Goal: Check status

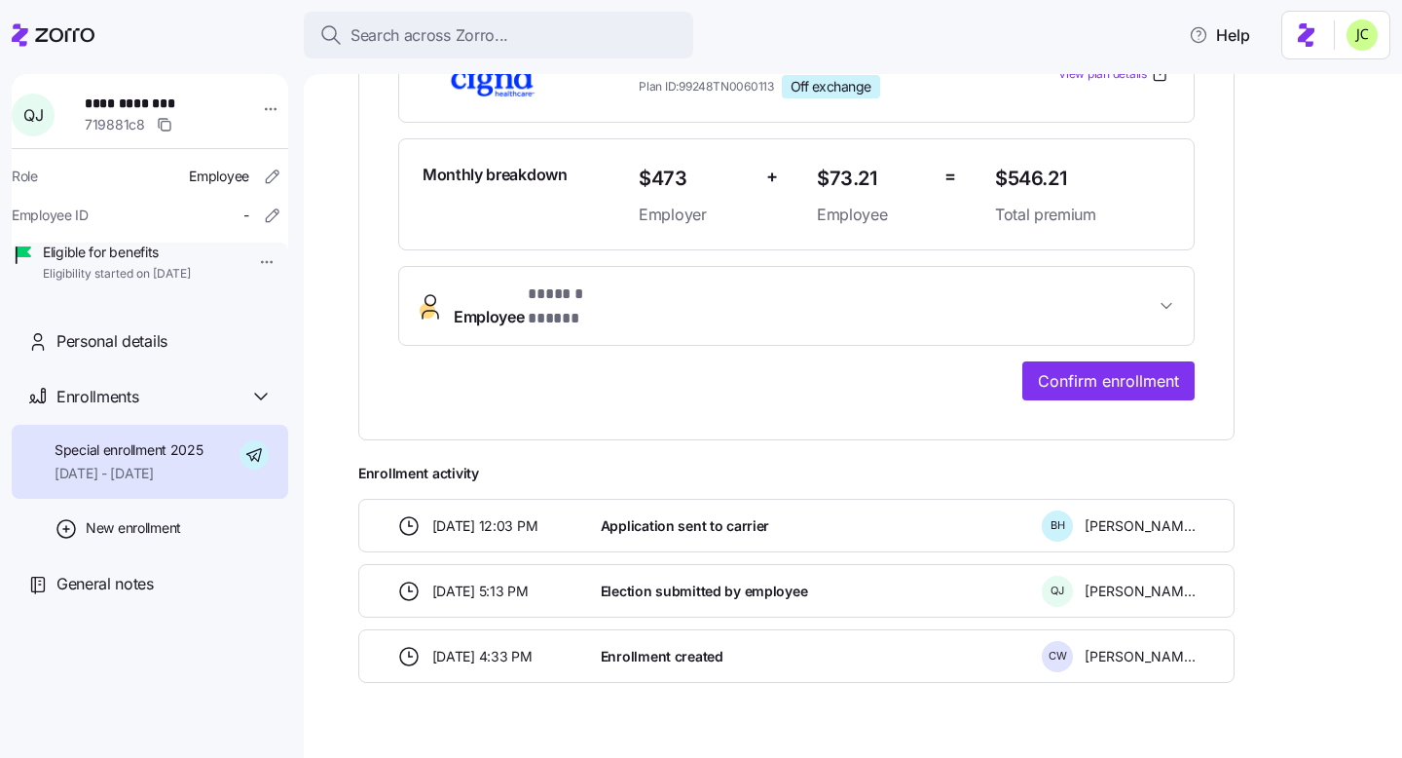
scroll to position [519, 0]
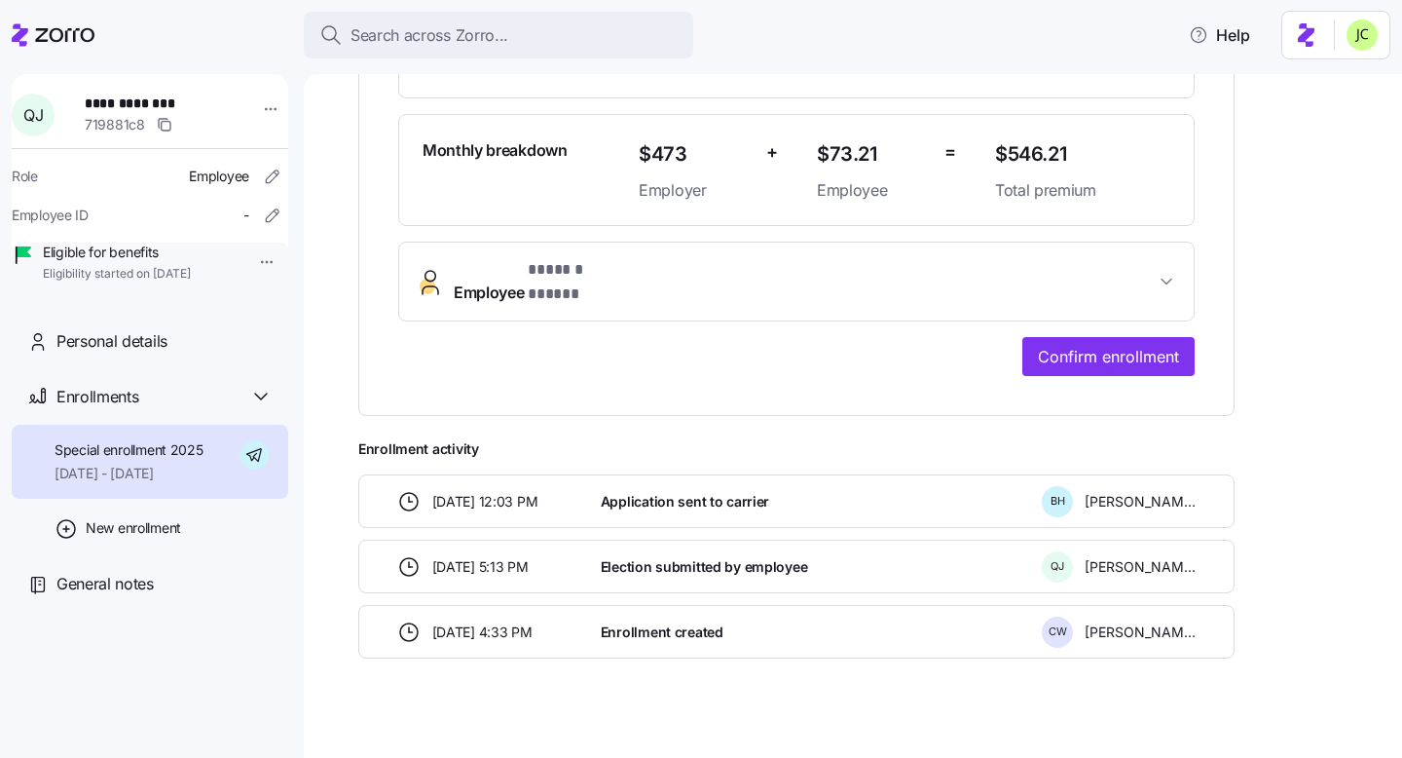
click at [630, 267] on span "* ****** ***** *" at bounding box center [582, 270] width 108 height 24
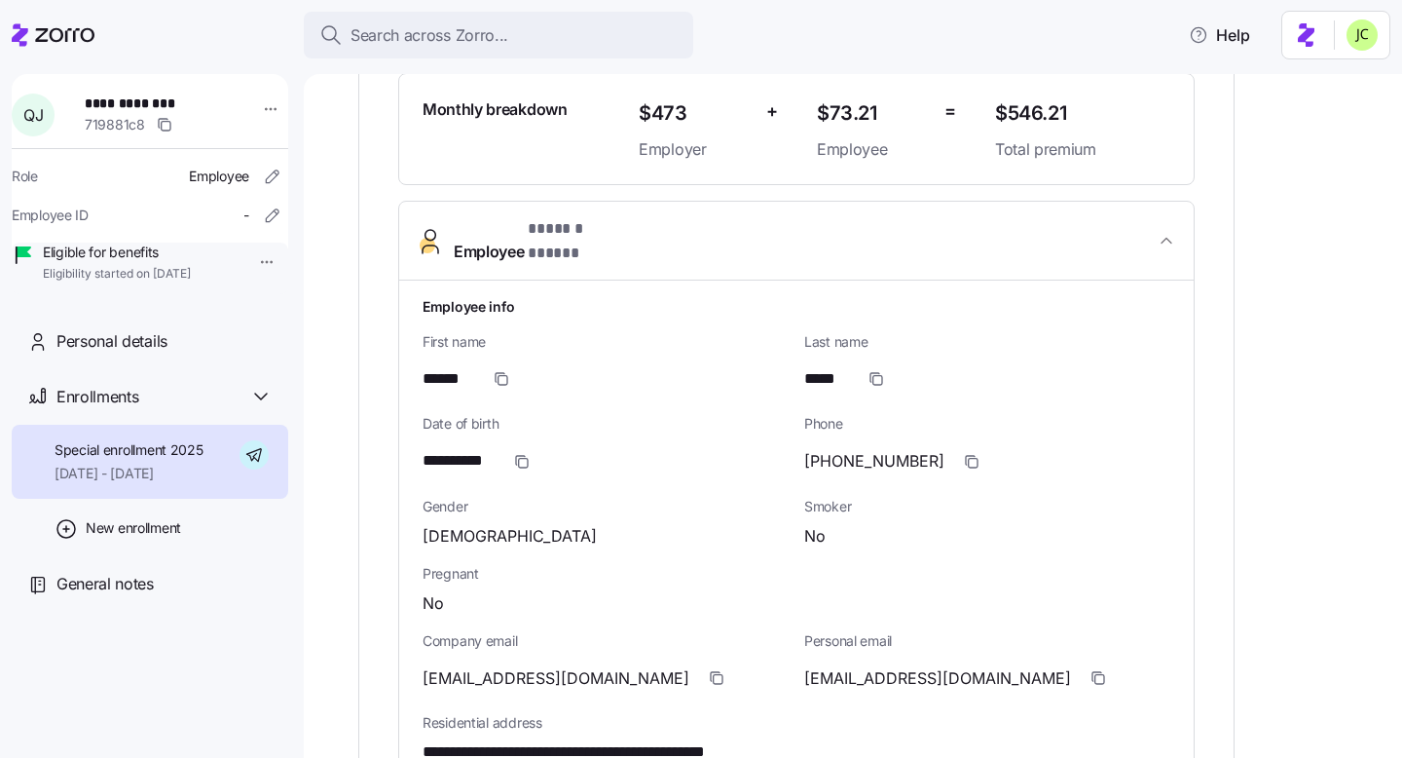
scroll to position [572, 0]
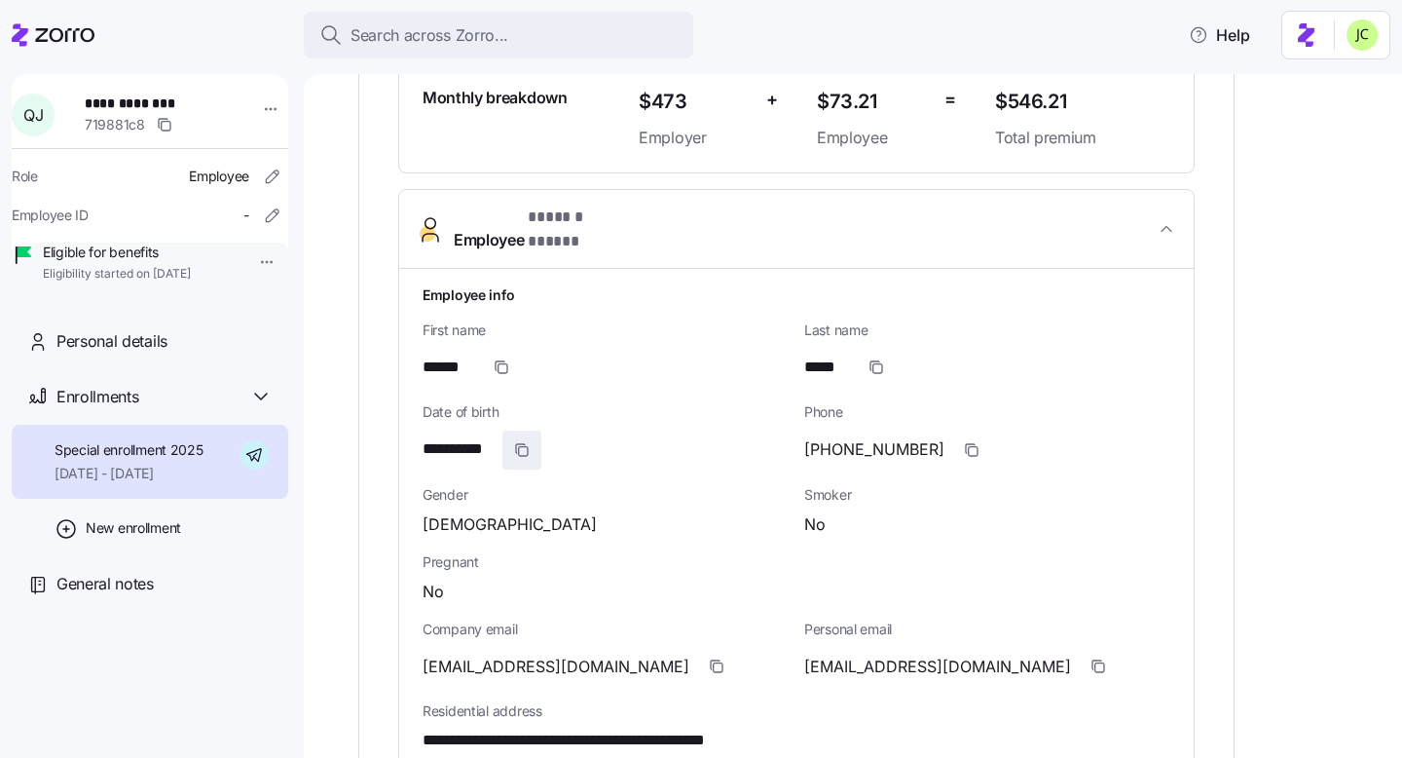
click at [528, 446] on icon "button" at bounding box center [523, 450] width 9 height 9
